Goal: Transaction & Acquisition: Purchase product/service

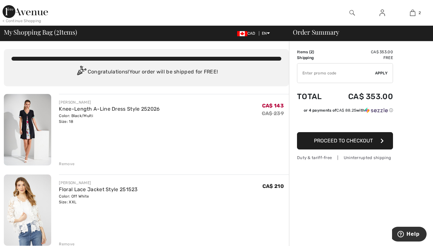
click at [314, 73] on input "TEXT" at bounding box center [337, 72] width 78 height 19
type input "EXTRA15"
click at [382, 73] on span "Apply" at bounding box center [381, 73] width 13 height 6
click at [208, 175] on div "FRANK LYMAN Floral Lace Jacket Style 251523 Color: Off White Size: XXL Final Sa…" at bounding box center [174, 210] width 230 height 73
click at [30, 21] on div "< Continue Shopping" at bounding box center [22, 21] width 39 height 6
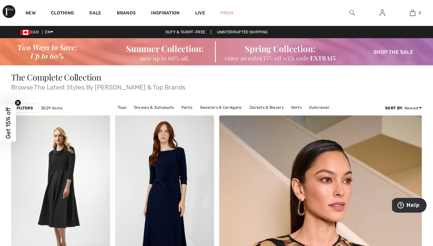
click at [187, 56] on img at bounding box center [216, 51] width 433 height 27
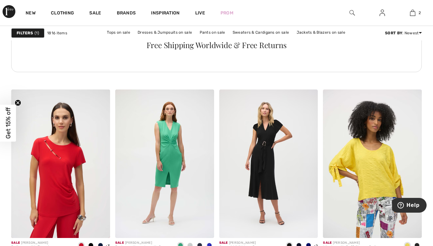
scroll to position [2292, 0]
click at [169, 31] on link "Dresses & Jumpsuits on sale" at bounding box center [165, 32] width 61 height 8
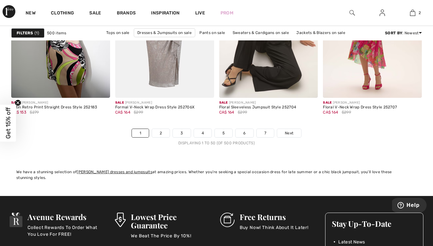
scroll to position [2793, 0]
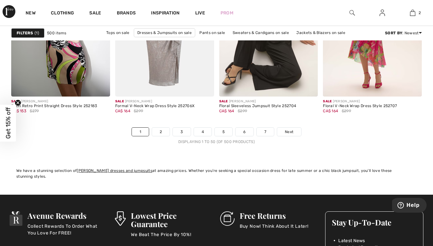
click at [292, 133] on span "Next" at bounding box center [289, 132] width 9 height 6
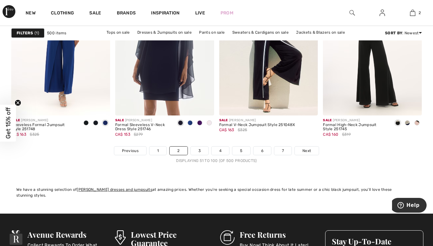
scroll to position [2774, 0]
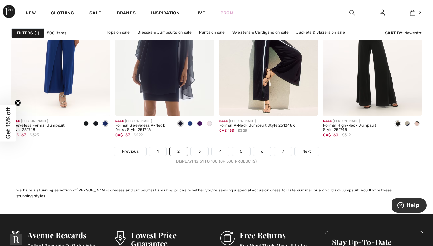
click at [312, 152] on link "Next" at bounding box center [307, 151] width 24 height 8
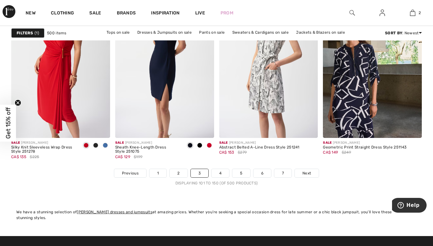
scroll to position [2753, 0]
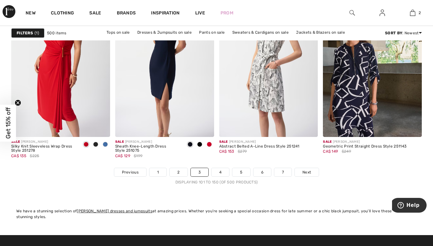
click at [309, 174] on span "Next" at bounding box center [307, 172] width 9 height 6
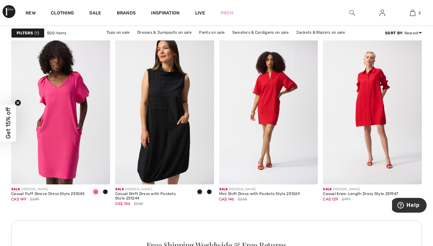
scroll to position [639, 0]
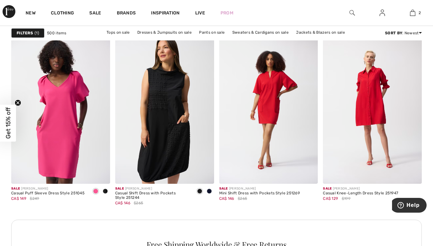
click at [313, 225] on div "Free Shipping Worldwide & Free Returns" at bounding box center [216, 245] width 411 height 52
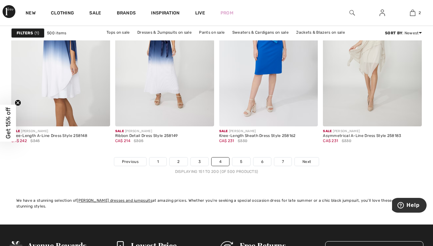
scroll to position [2764, 0]
click at [313, 163] on link "Next" at bounding box center [307, 161] width 24 height 8
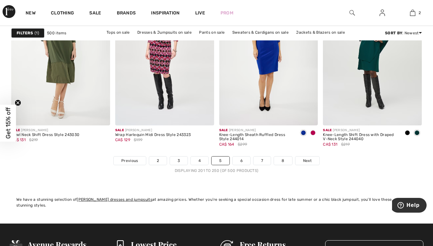
scroll to position [2763, 0]
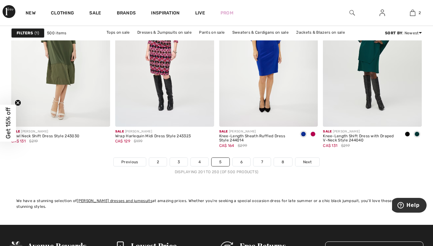
click at [308, 161] on span "Next" at bounding box center [307, 162] width 9 height 6
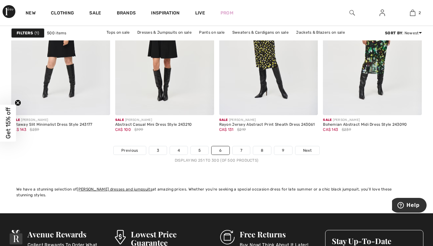
scroll to position [2773, 0]
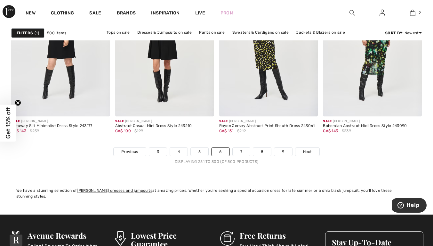
click at [311, 149] on span "Next" at bounding box center [307, 152] width 9 height 6
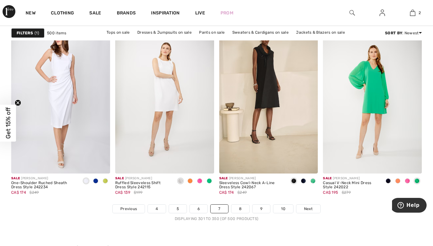
scroll to position [2717, 0]
click at [377, 122] on img at bounding box center [372, 98] width 99 height 148
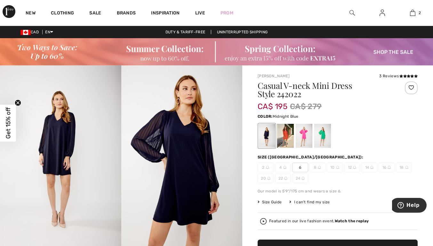
click at [329, 134] on div at bounding box center [322, 136] width 17 height 24
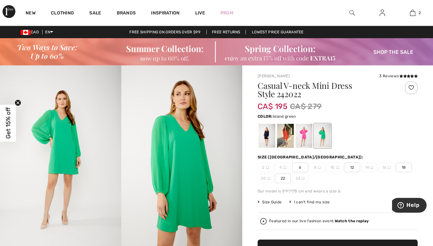
click at [293, 134] on div at bounding box center [285, 136] width 17 height 24
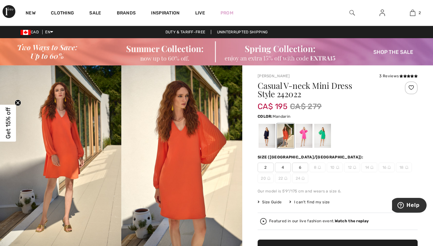
click at [303, 132] on div at bounding box center [304, 136] width 17 height 24
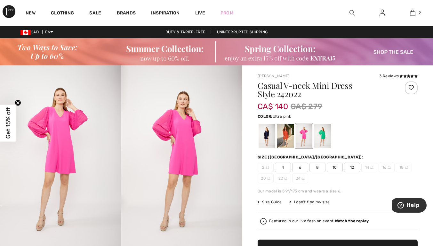
click at [323, 135] on div at bounding box center [322, 136] width 17 height 24
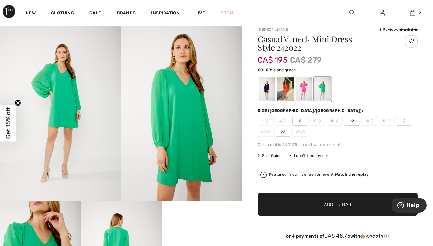
scroll to position [45, 0]
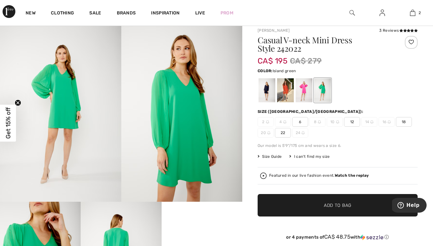
click at [297, 96] on div at bounding box center [304, 90] width 17 height 24
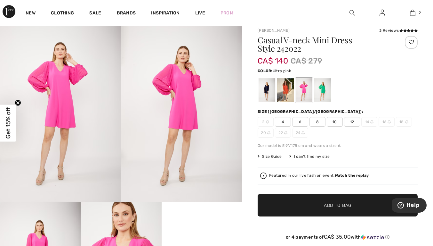
click at [288, 91] on div at bounding box center [285, 90] width 17 height 24
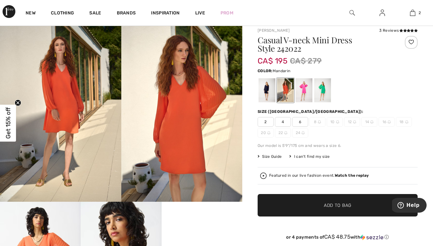
click at [266, 96] on div at bounding box center [267, 90] width 17 height 24
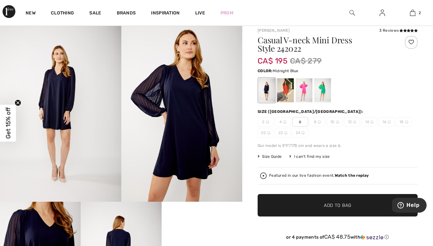
click at [302, 94] on div at bounding box center [304, 90] width 17 height 24
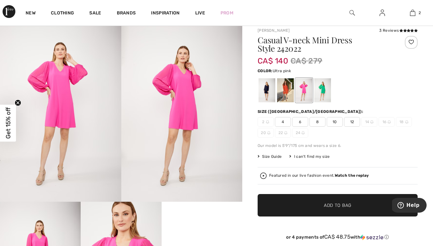
click at [281, 96] on div at bounding box center [285, 90] width 17 height 24
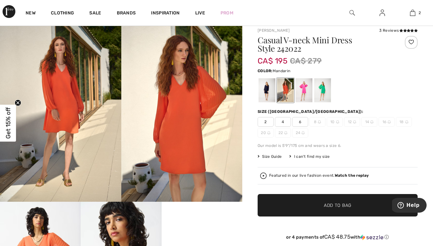
click at [309, 95] on div at bounding box center [304, 90] width 17 height 24
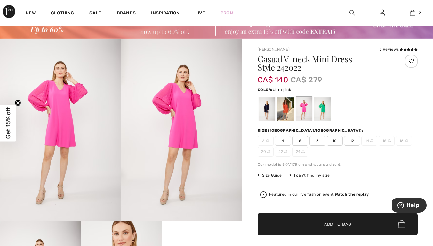
scroll to position [26, 0]
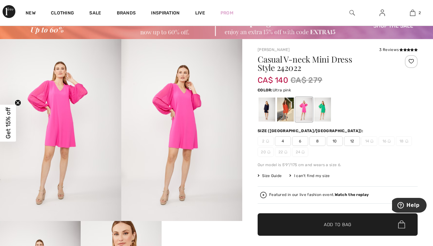
click at [327, 109] on div at bounding box center [322, 109] width 17 height 24
